Goal: Task Accomplishment & Management: Use online tool/utility

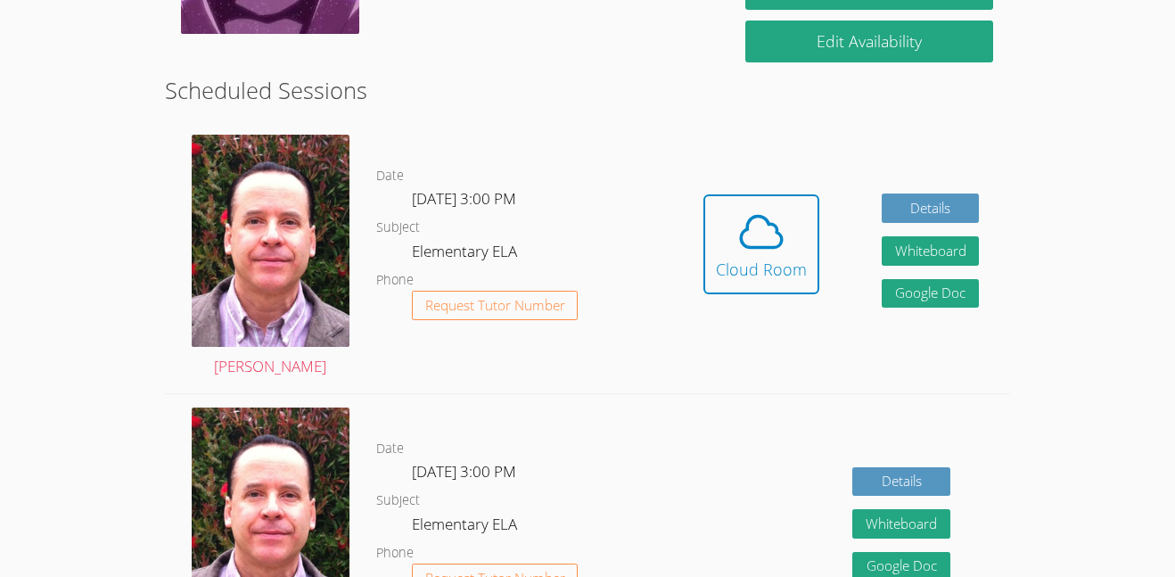
scroll to position [434, 0]
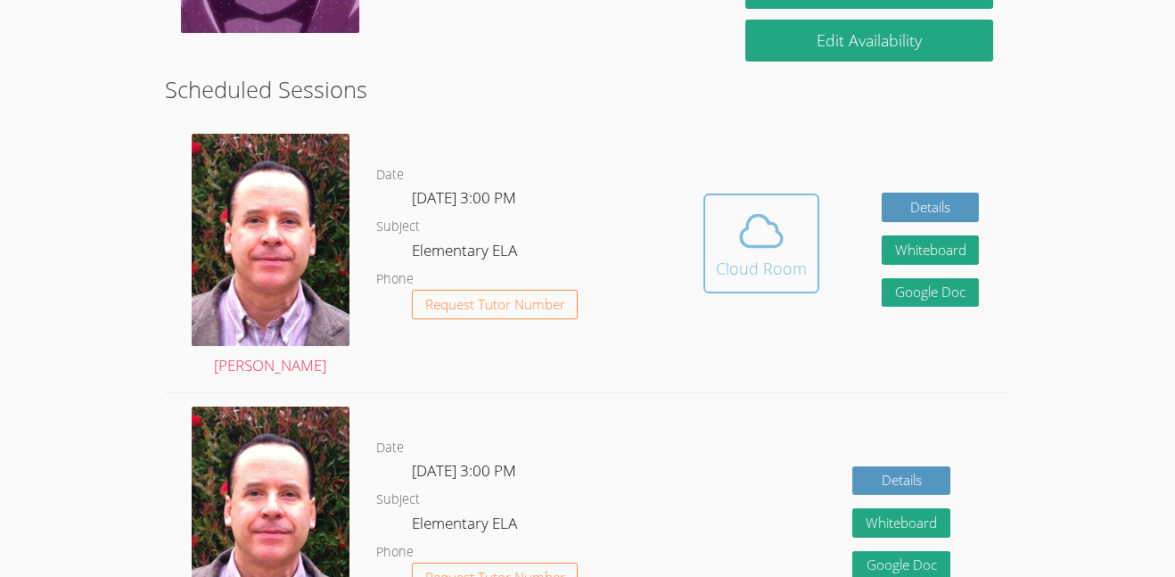
click at [736, 240] on icon at bounding box center [761, 231] width 50 height 50
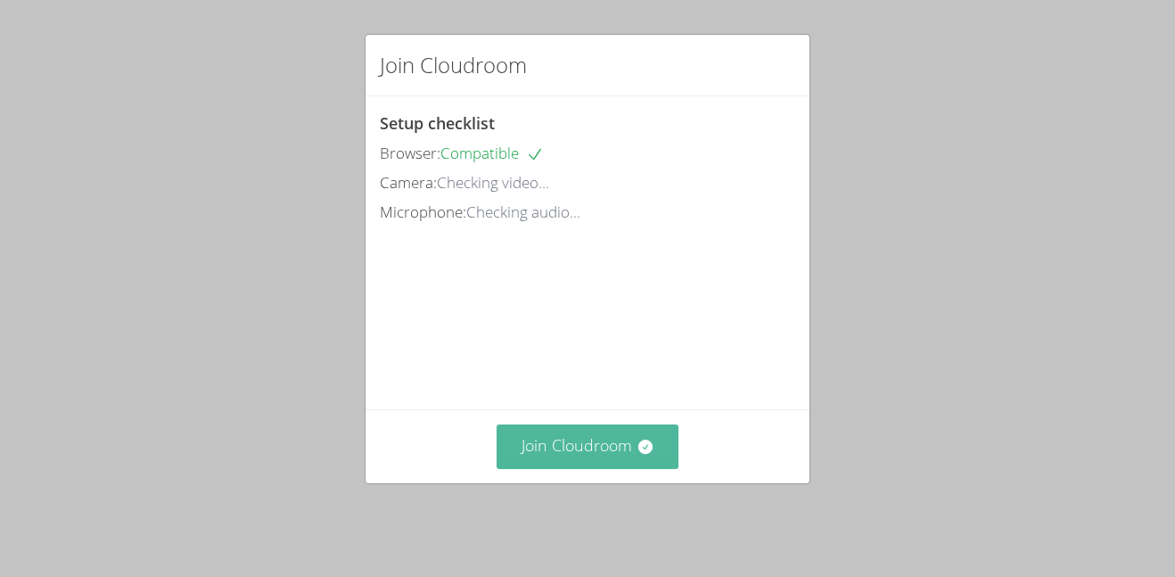
click at [586, 466] on button "Join Cloudroom" at bounding box center [587, 446] width 183 height 44
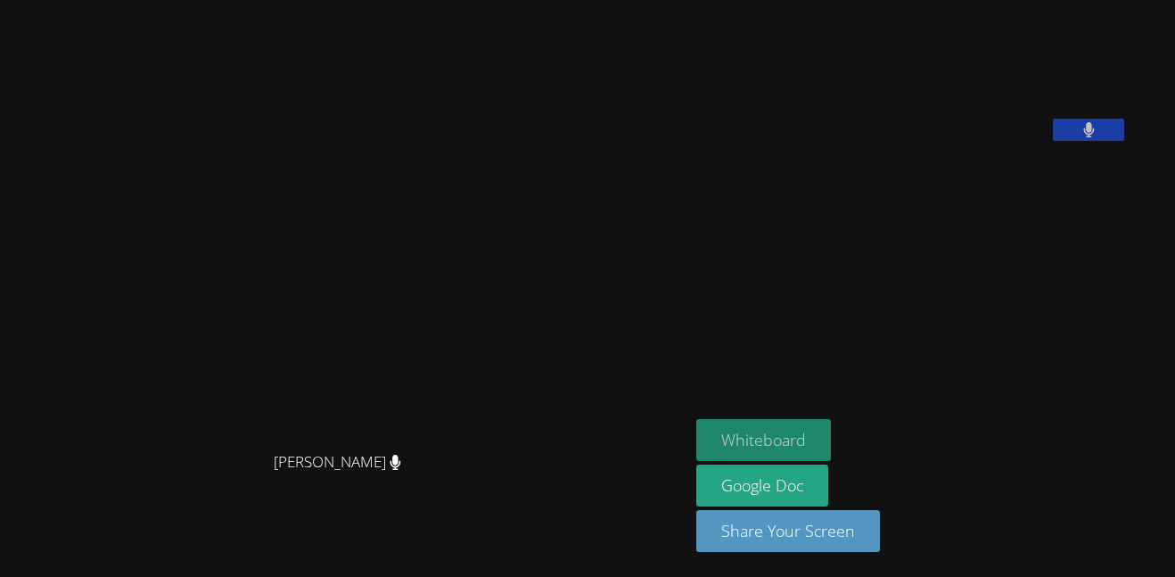
click at [786, 447] on button "Whiteboard" at bounding box center [763, 440] width 135 height 42
click at [964, 23] on video at bounding box center [829, 74] width 267 height 134
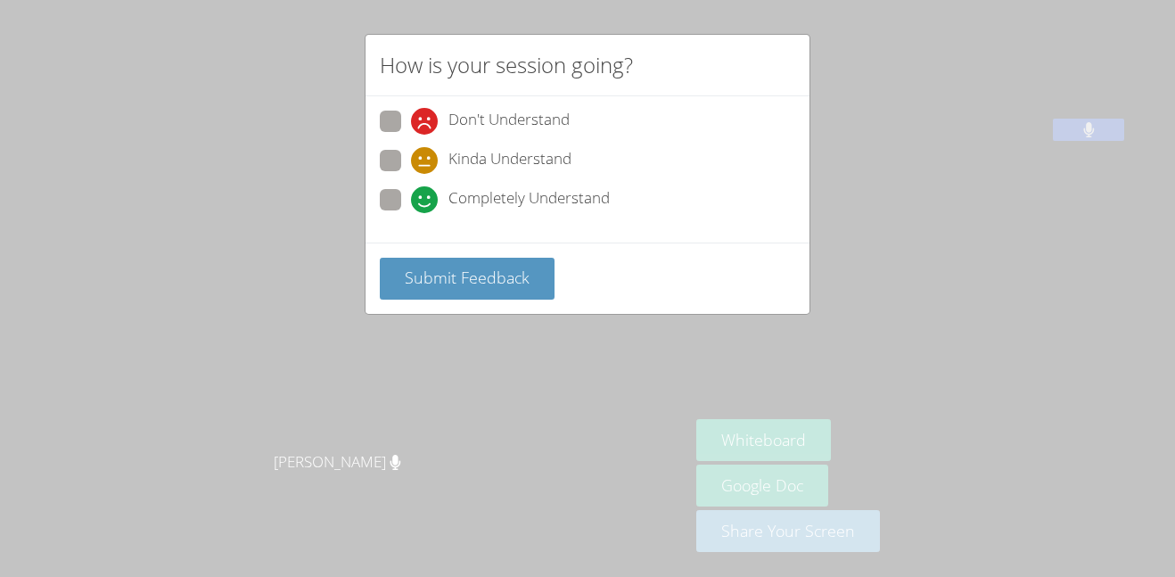
click at [411, 213] on span at bounding box center [411, 213] width 0 height 0
click at [411, 201] on input "Completely Understand" at bounding box center [418, 196] width 15 height 15
radio input "true"
click at [433, 262] on button "Submit Feedback" at bounding box center [467, 279] width 175 height 42
